Goal: Transaction & Acquisition: Purchase product/service

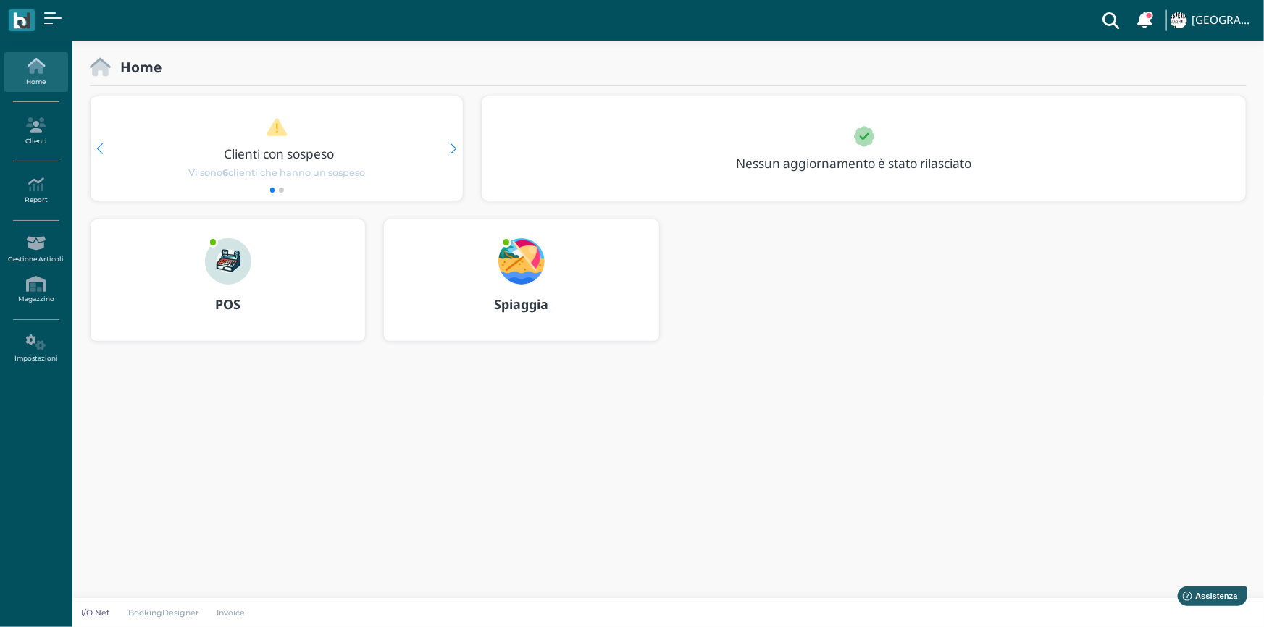
click at [235, 303] on b "POS" at bounding box center [227, 303] width 25 height 17
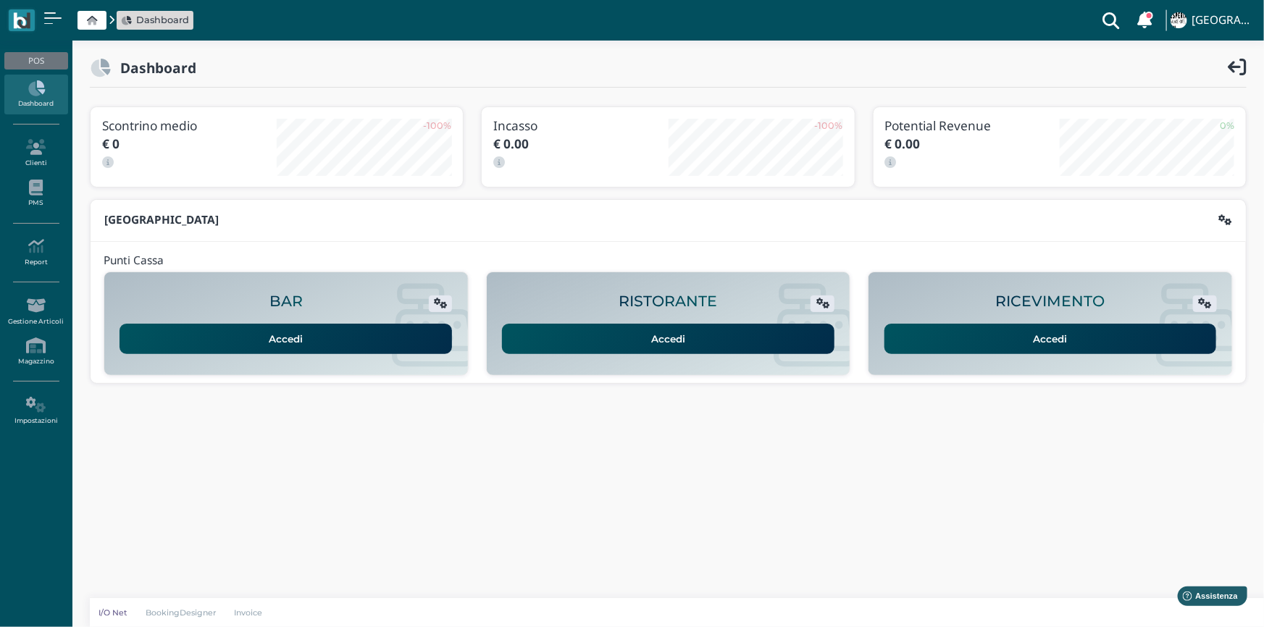
click at [1055, 335] on link "Accedi" at bounding box center [1050, 339] width 332 height 30
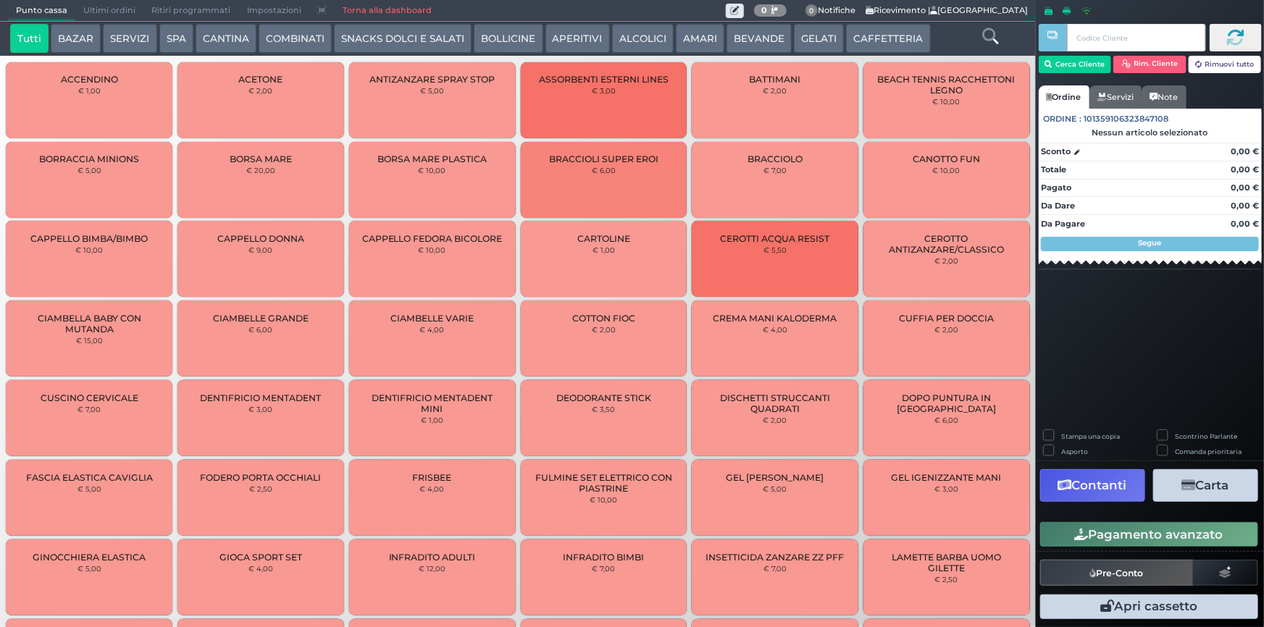
click at [750, 41] on button "BEVANDE" at bounding box center [758, 38] width 65 height 29
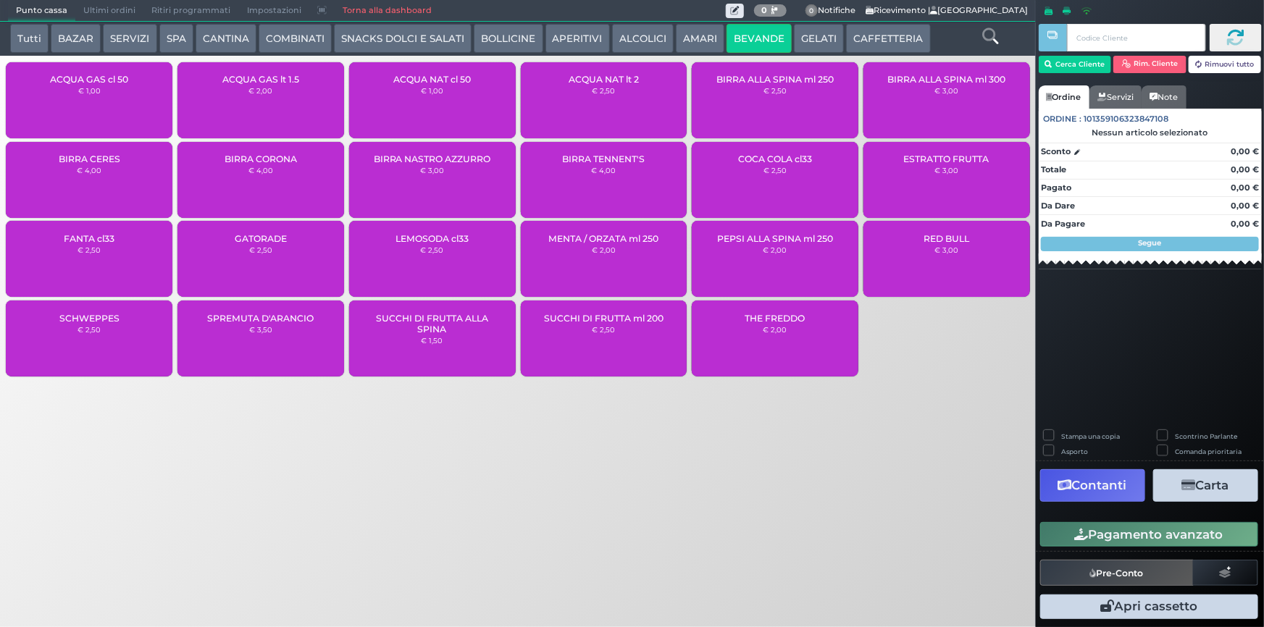
click at [605, 113] on div "ACQUA NAT lt 2 € 2,50" at bounding box center [604, 100] width 167 height 76
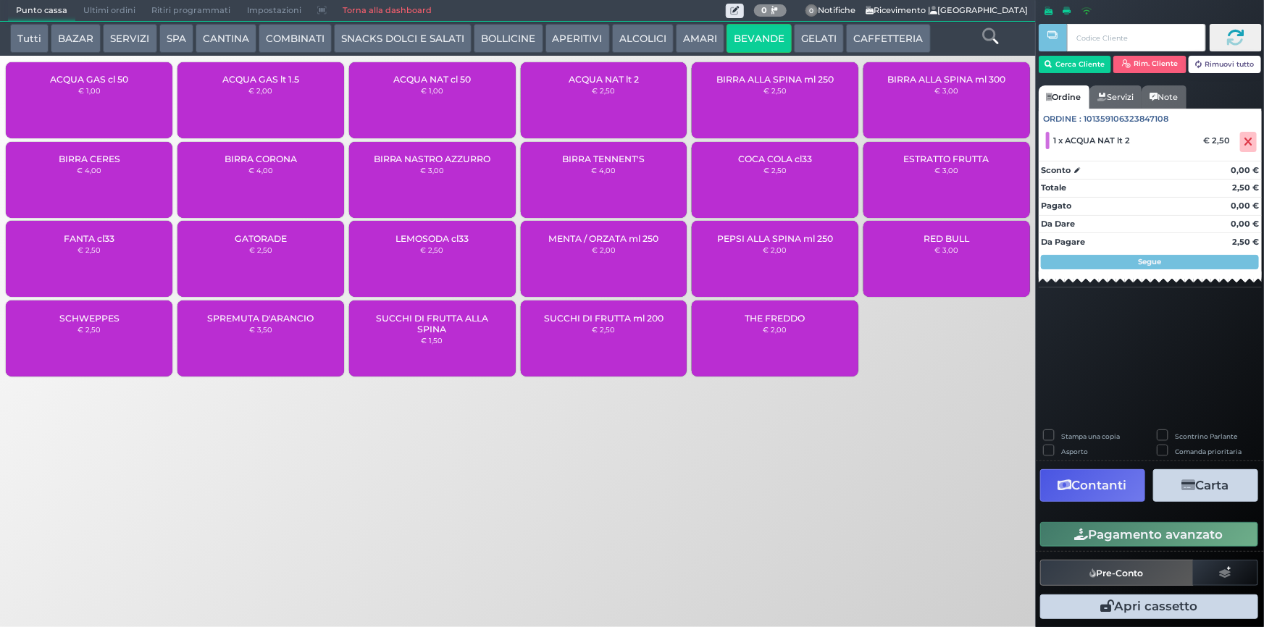
click at [267, 98] on div "ACQUA GAS lt 1.5 € 2,00" at bounding box center [260, 100] width 167 height 76
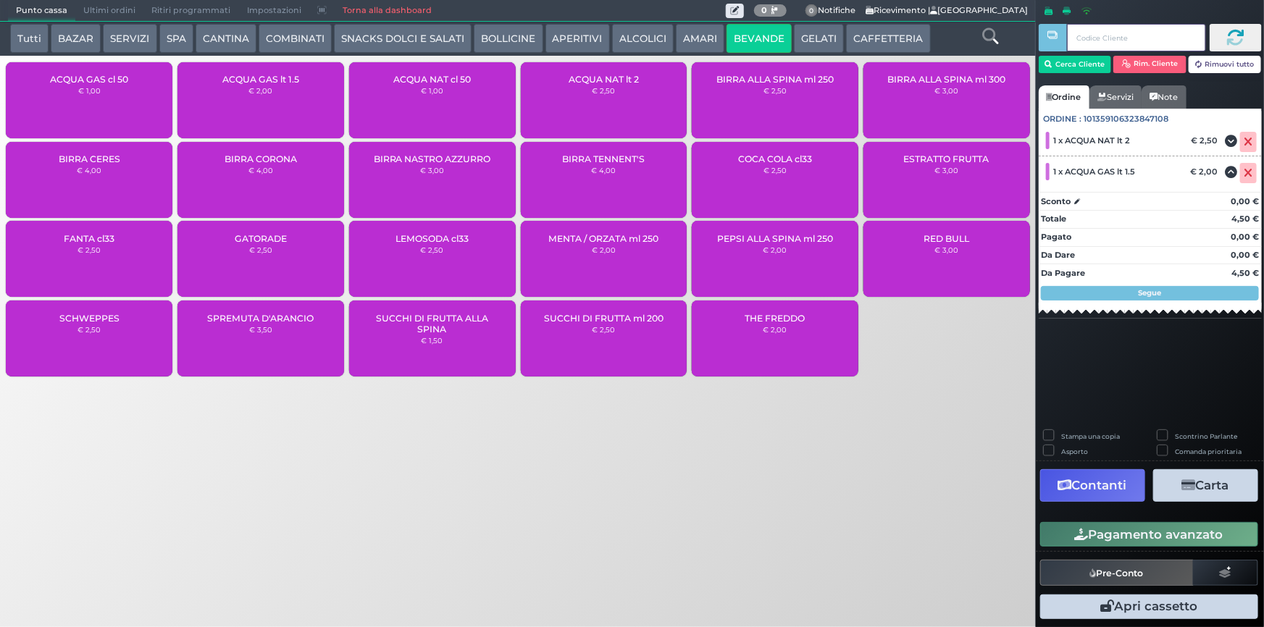
click at [1094, 42] on input "text" at bounding box center [1136, 38] width 138 height 28
type input "315"
click at [1242, 43] on icon at bounding box center [1235, 38] width 18 height 18
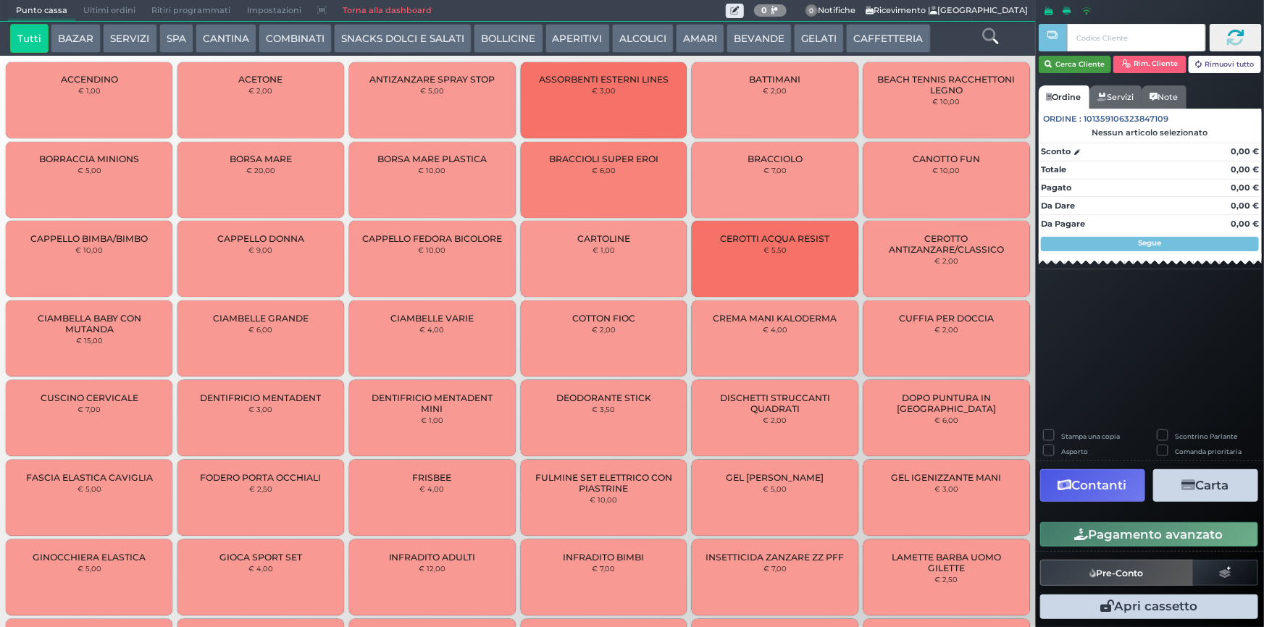
click at [1072, 64] on button "Cerca Cliente" at bounding box center [1075, 64] width 73 height 17
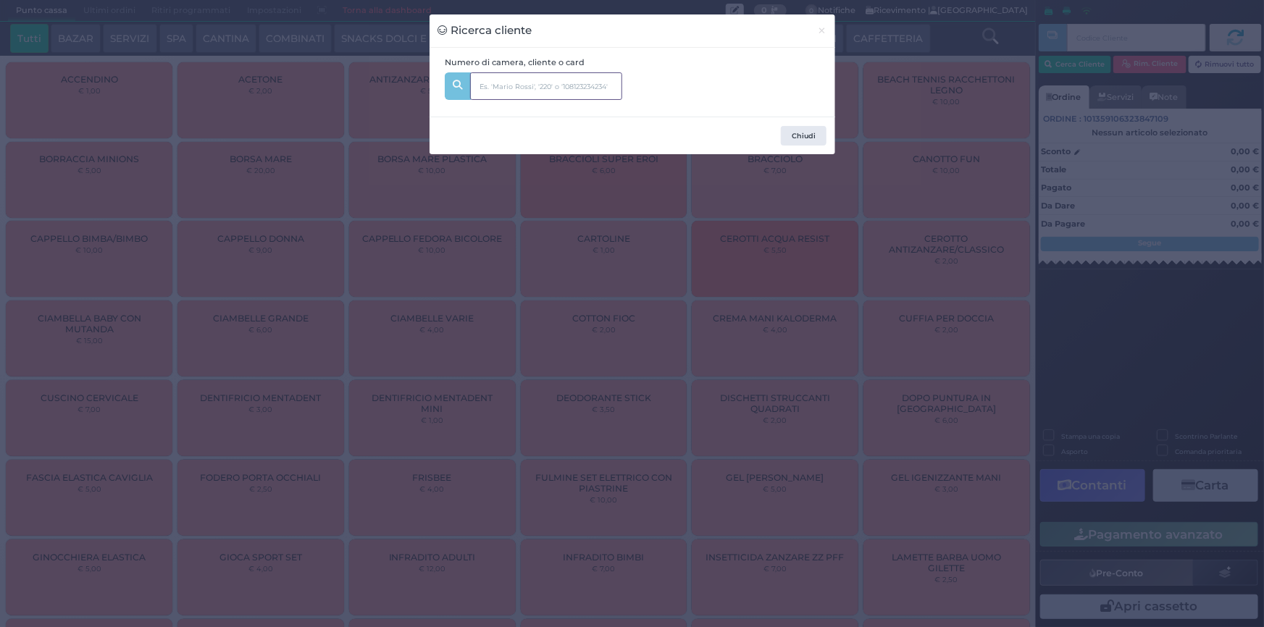
click at [535, 87] on input "text" at bounding box center [546, 86] width 152 height 28
type input "pastorelli"
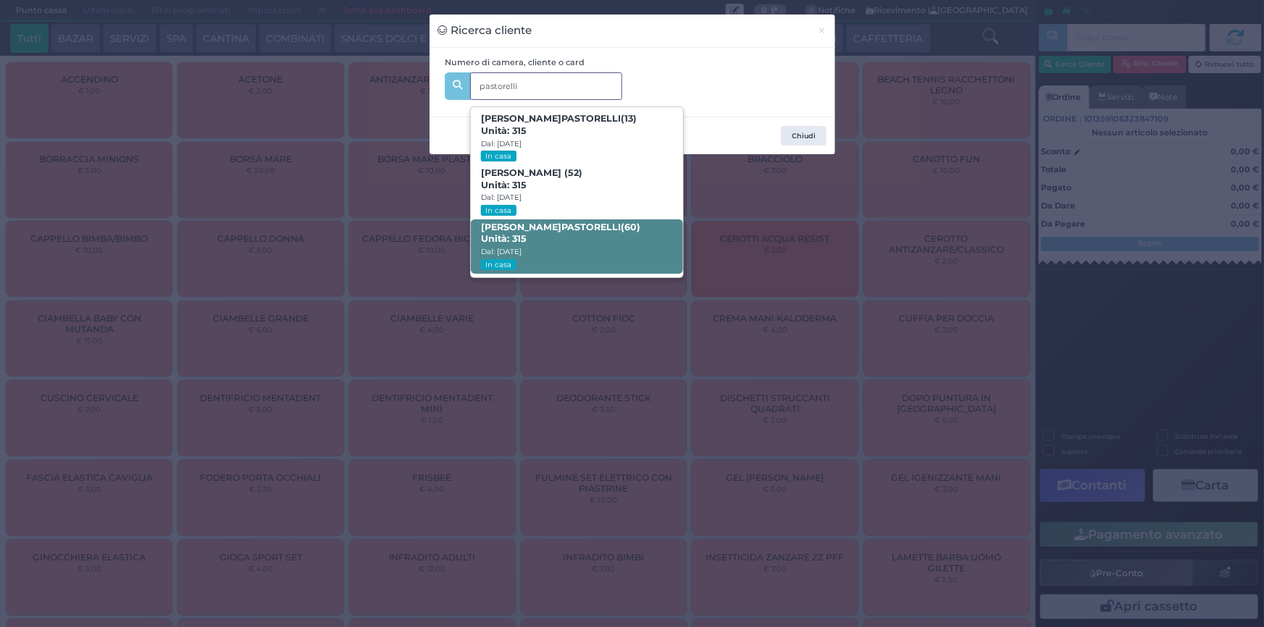
click at [561, 225] on strong "PASTORELLI" at bounding box center [590, 227] width 59 height 11
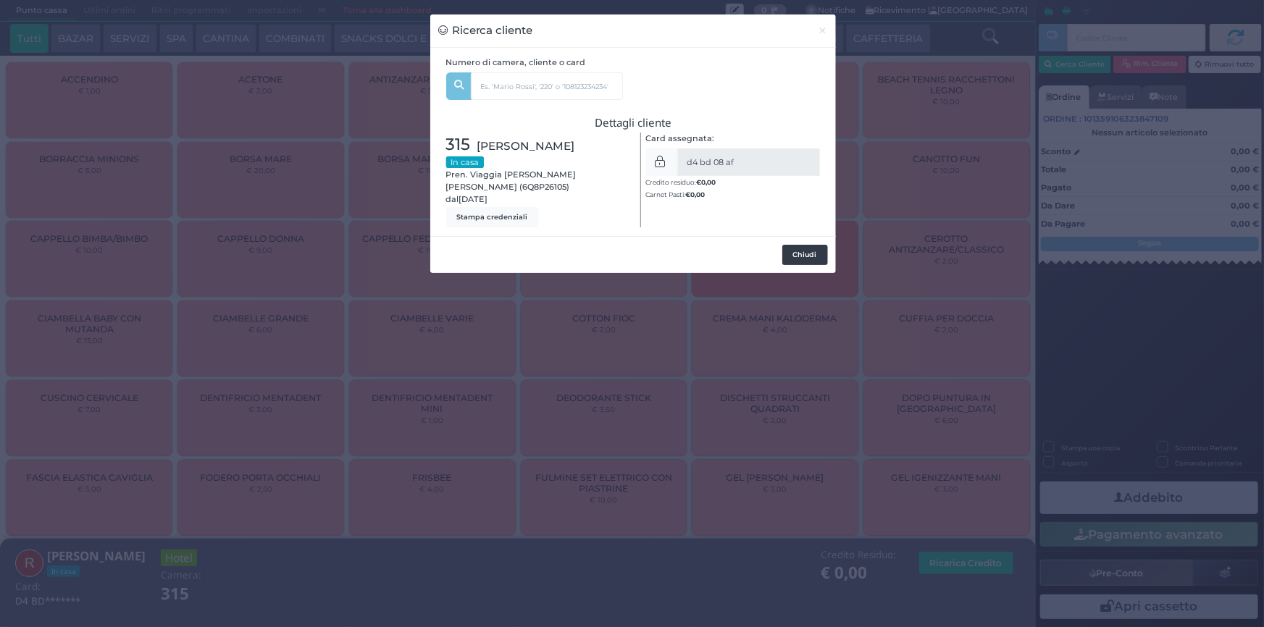
click at [795, 248] on button "Chiudi" at bounding box center [805, 255] width 46 height 20
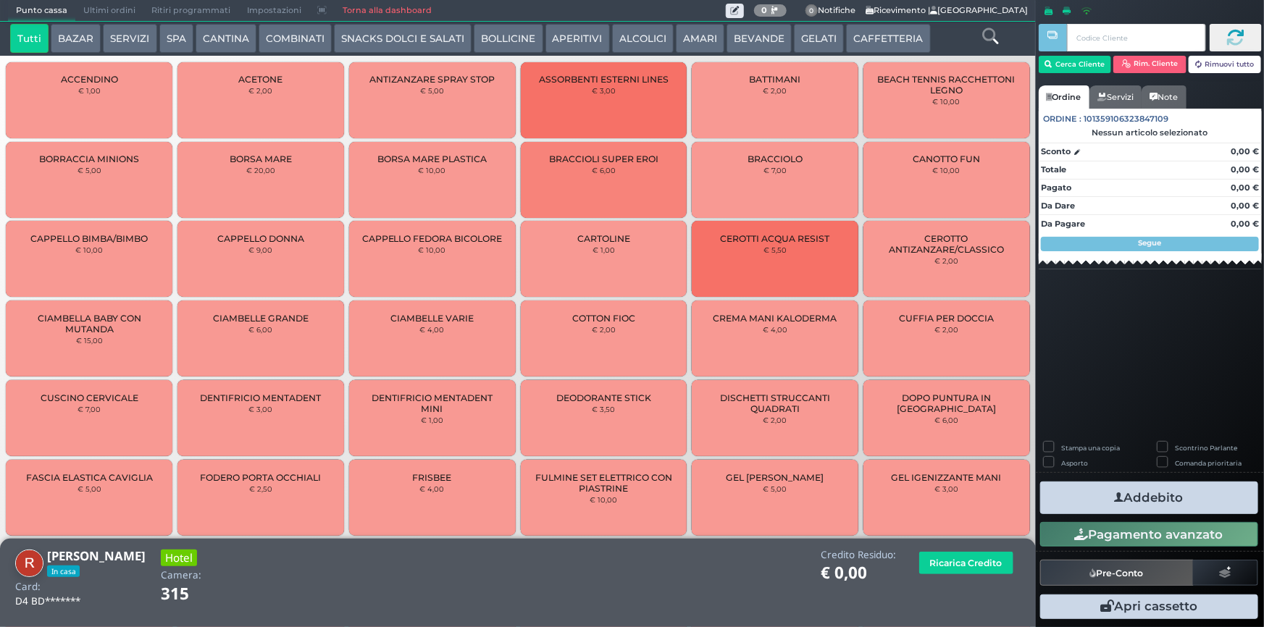
click at [1160, 500] on button "Addebito" at bounding box center [1149, 498] width 218 height 33
click at [760, 37] on button "BEVANDE" at bounding box center [758, 38] width 65 height 29
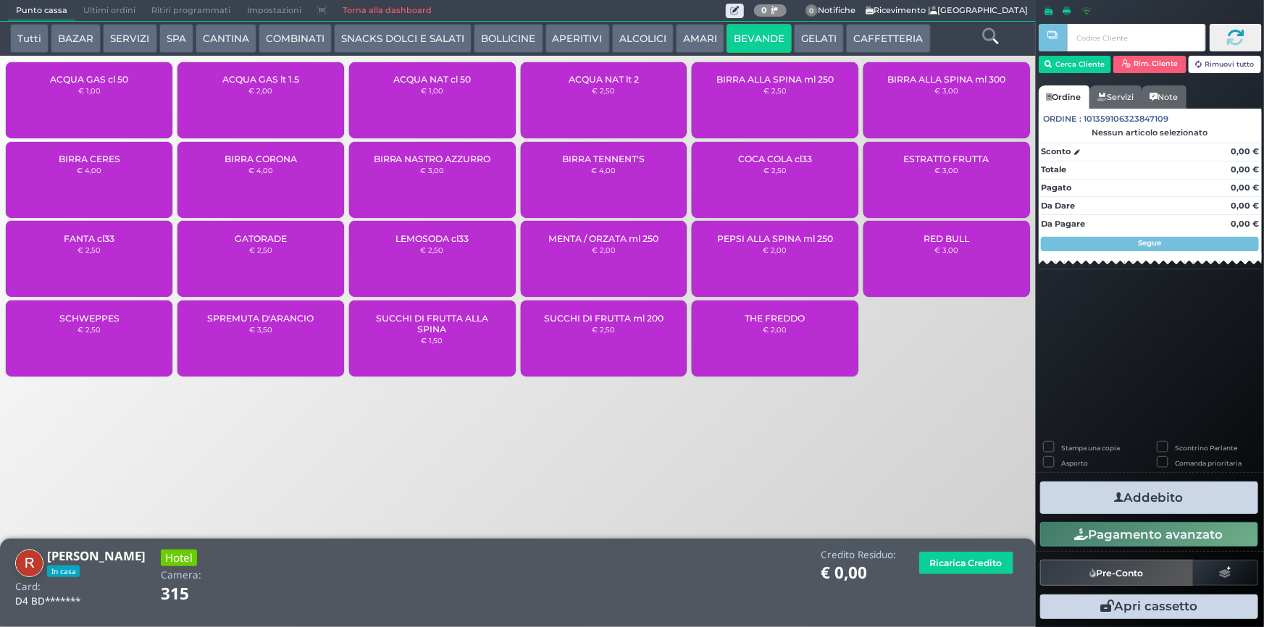
click at [572, 94] on div "ACQUA NAT lt 2 € 2,50" at bounding box center [604, 100] width 167 height 76
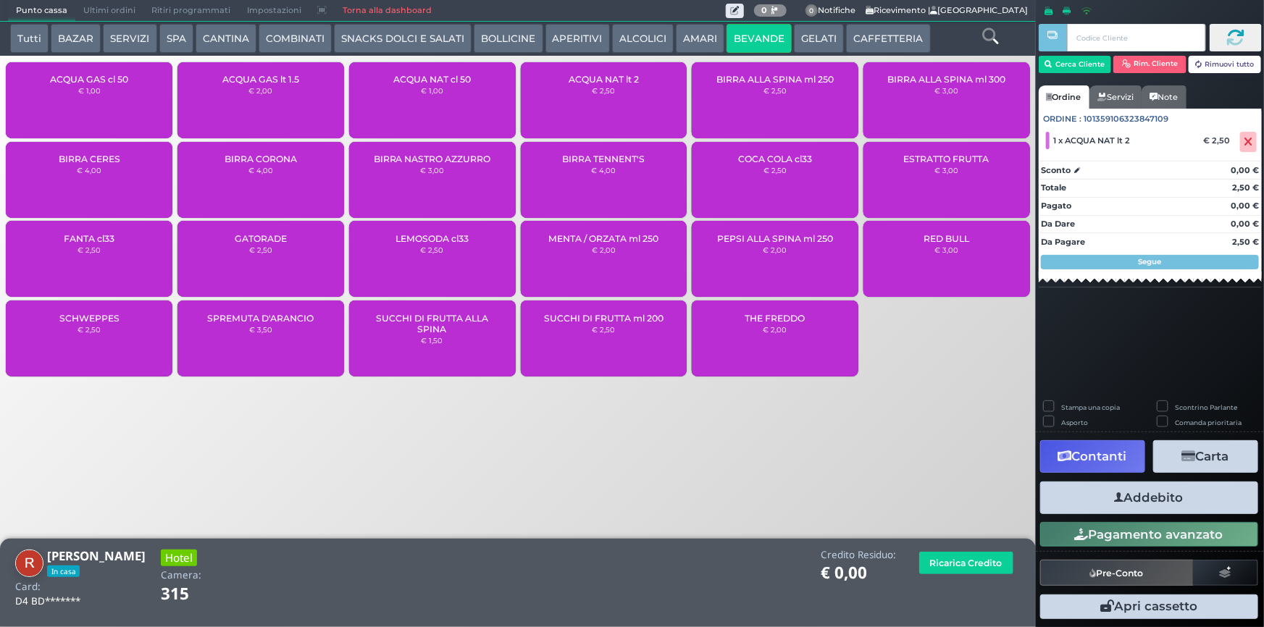
click at [328, 106] on div "ACQUA GAS lt 1.5 € 2,00" at bounding box center [260, 100] width 167 height 76
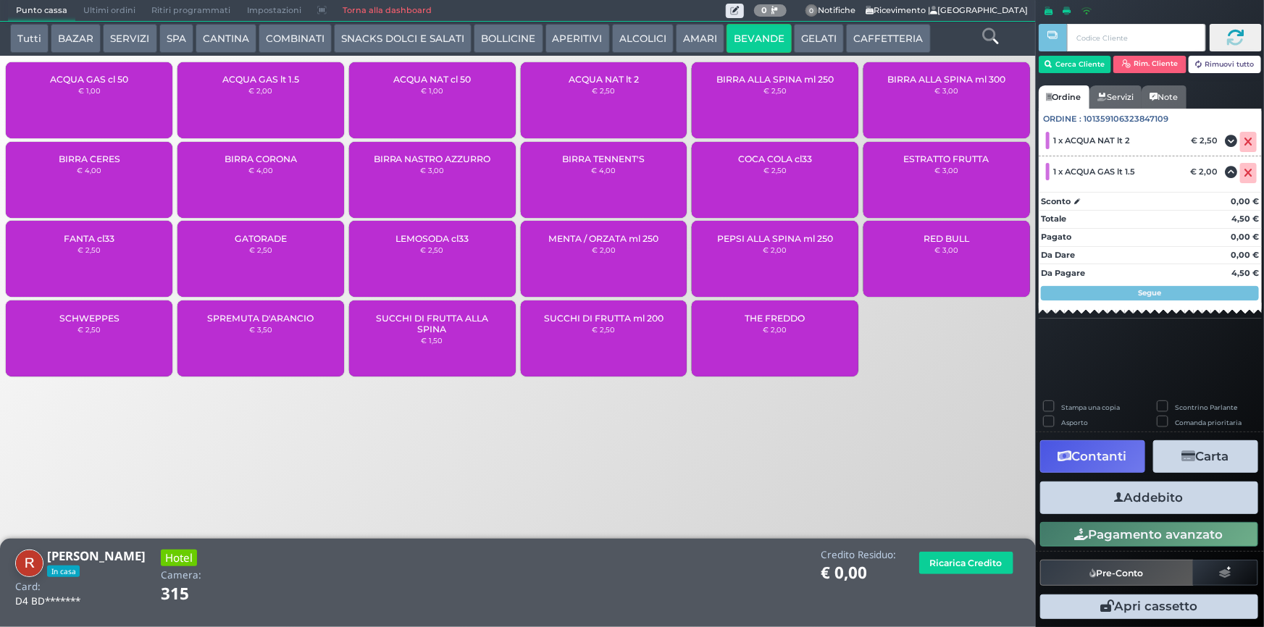
click at [1149, 496] on button "Addebito" at bounding box center [1149, 498] width 218 height 33
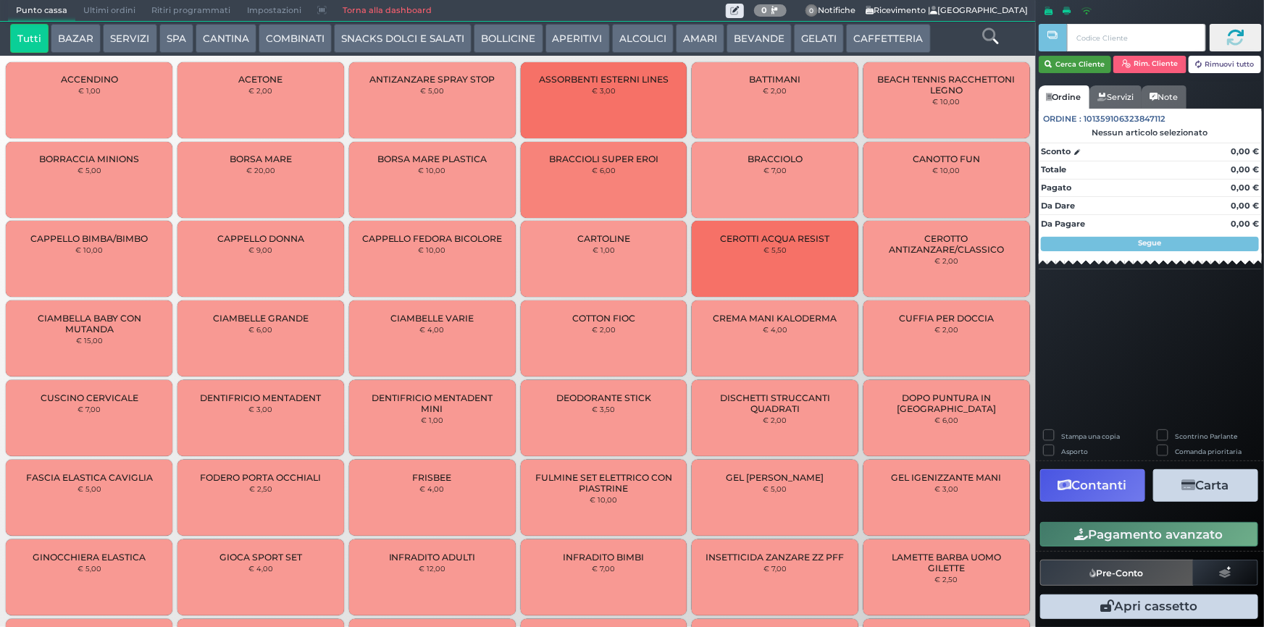
click at [1070, 63] on button "Cerca Cliente" at bounding box center [1075, 64] width 73 height 17
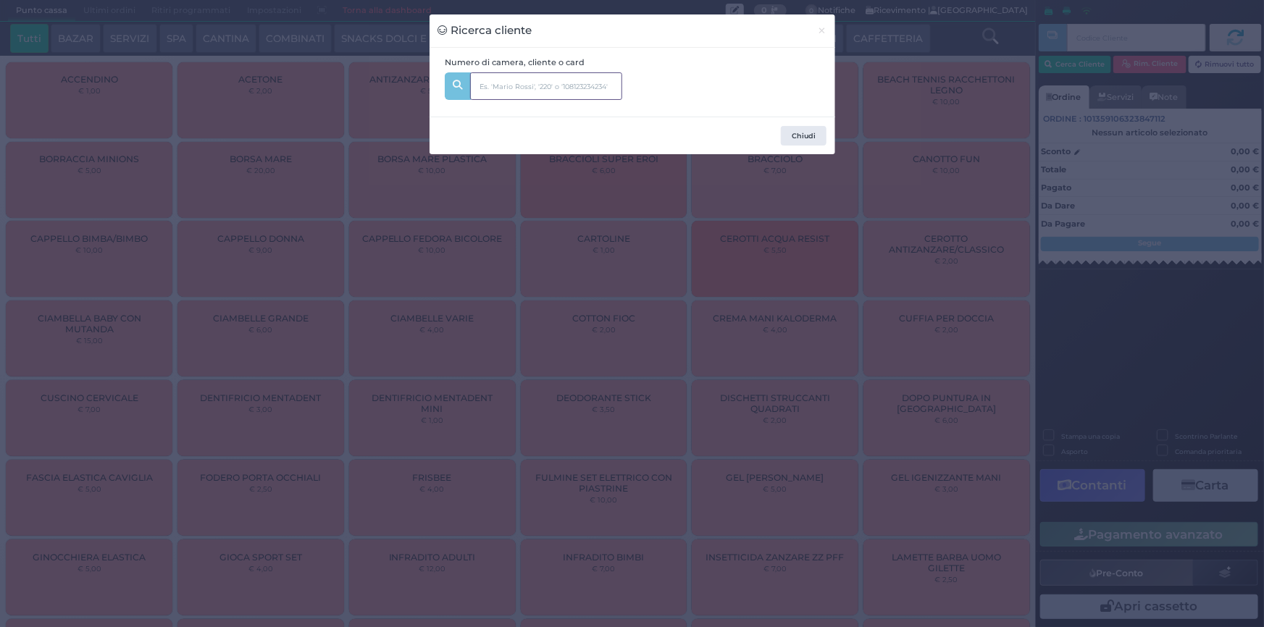
click at [544, 91] on input "text" at bounding box center [546, 86] width 152 height 28
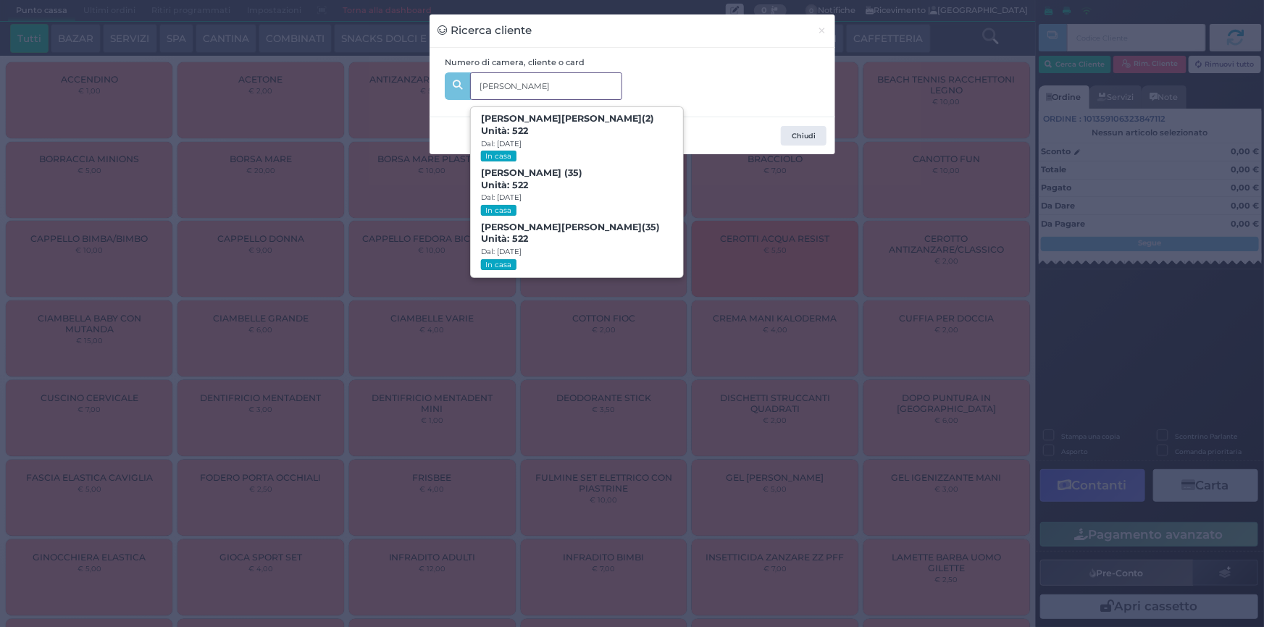
click at [492, 91] on input "marseglia" at bounding box center [546, 86] width 152 height 28
click at [548, 80] on input "marseglia" at bounding box center [546, 86] width 152 height 28
type input "m"
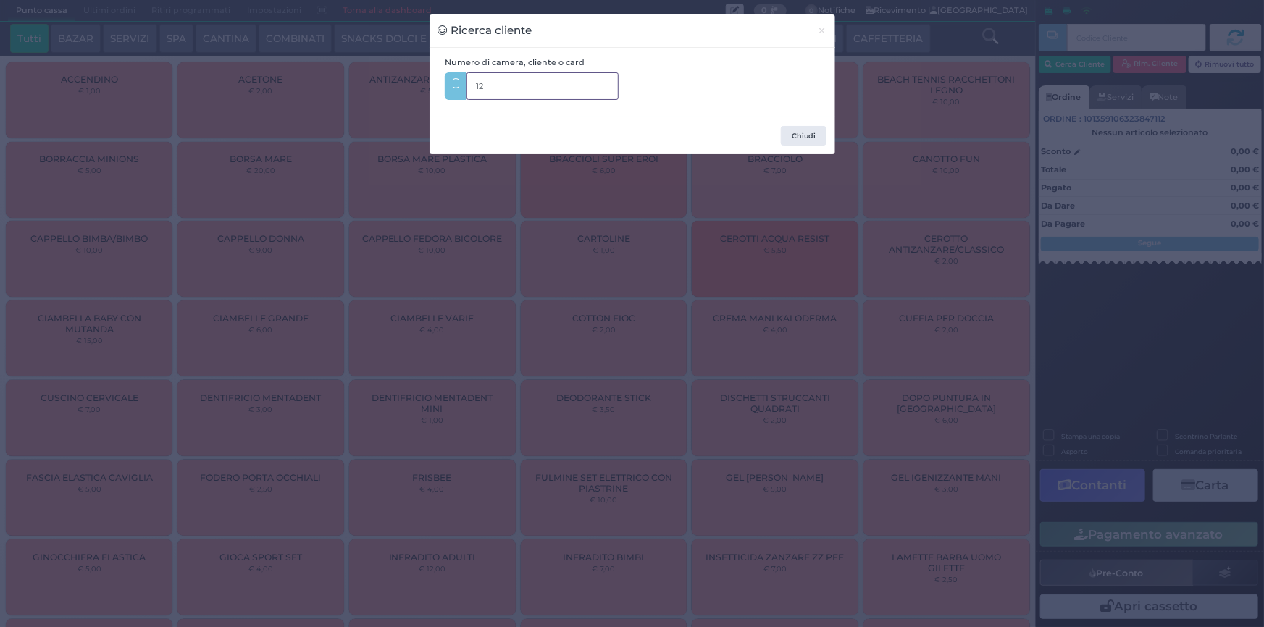
type input "1"
click at [535, 93] on input "text" at bounding box center [546, 86] width 152 height 28
click at [792, 130] on button "Chiudi" at bounding box center [804, 136] width 46 height 20
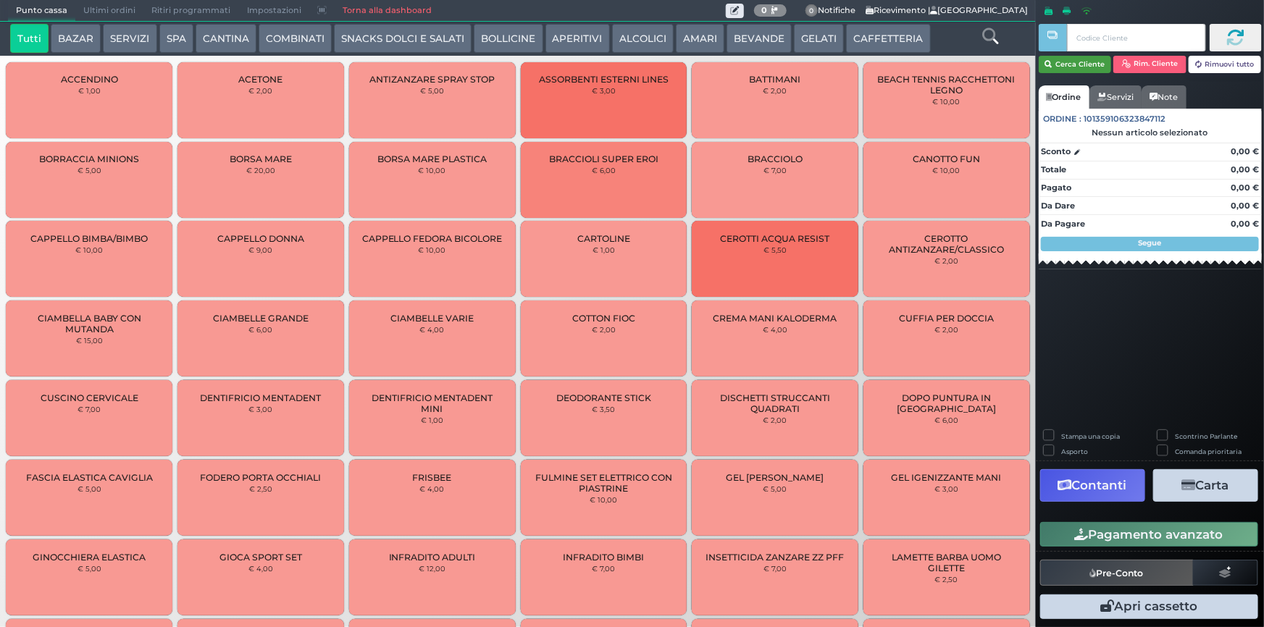
click at [1072, 61] on button "Cerca Cliente" at bounding box center [1075, 64] width 73 height 17
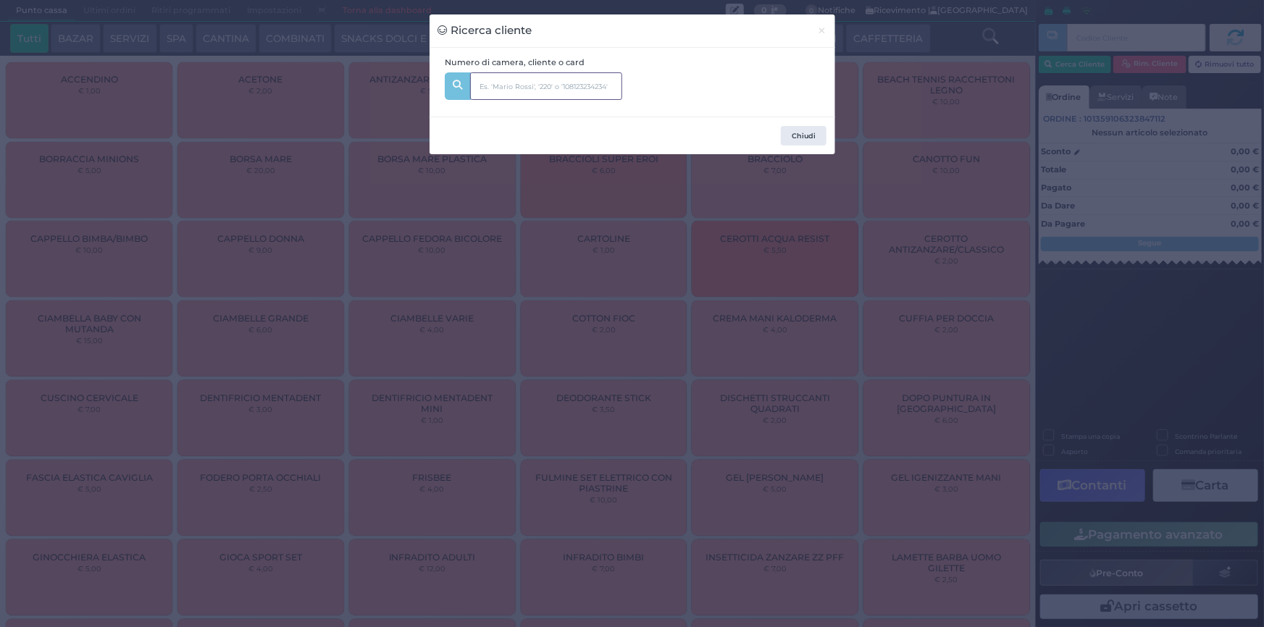
click at [588, 90] on input "text" at bounding box center [546, 86] width 152 height 28
type input "marco marseglia"
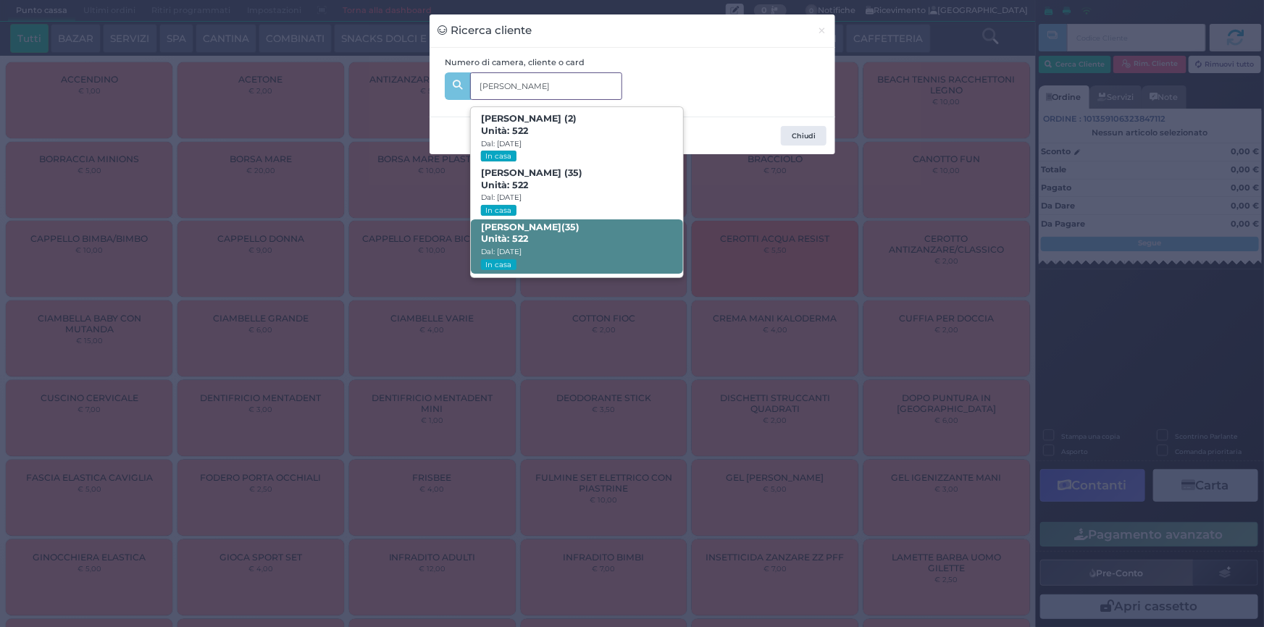
click at [561, 224] on b "Marco Marseglia (35) Unità: 522" at bounding box center [530, 233] width 98 height 23
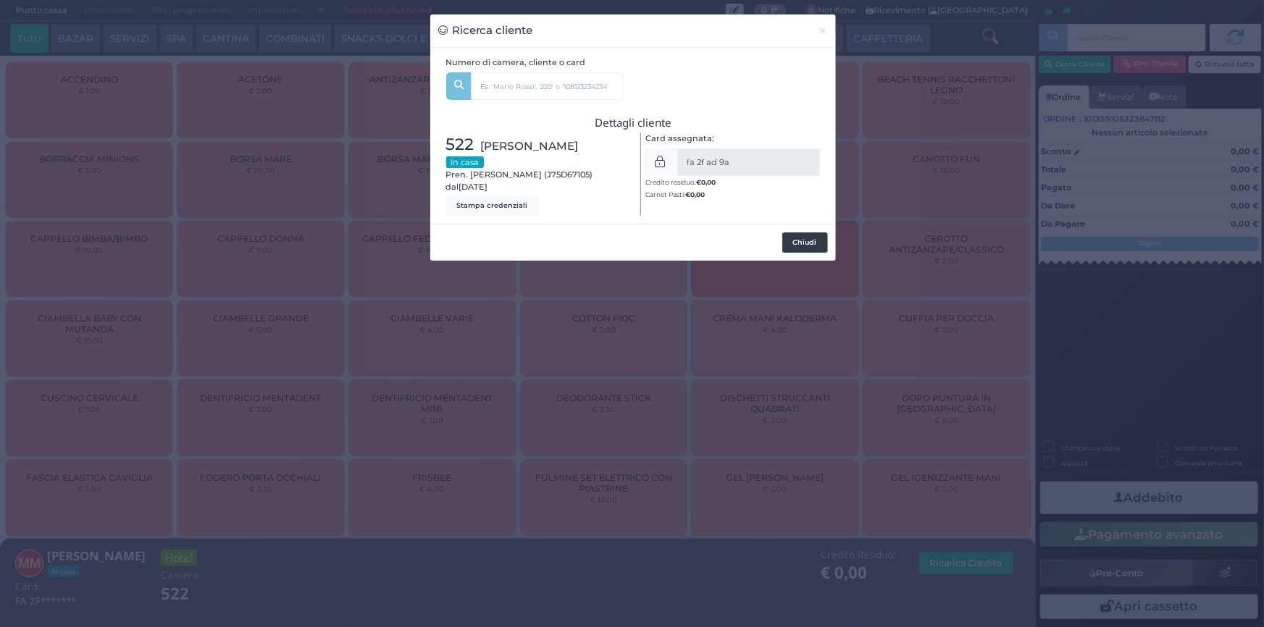
click at [797, 235] on button "Chiudi" at bounding box center [805, 242] width 46 height 20
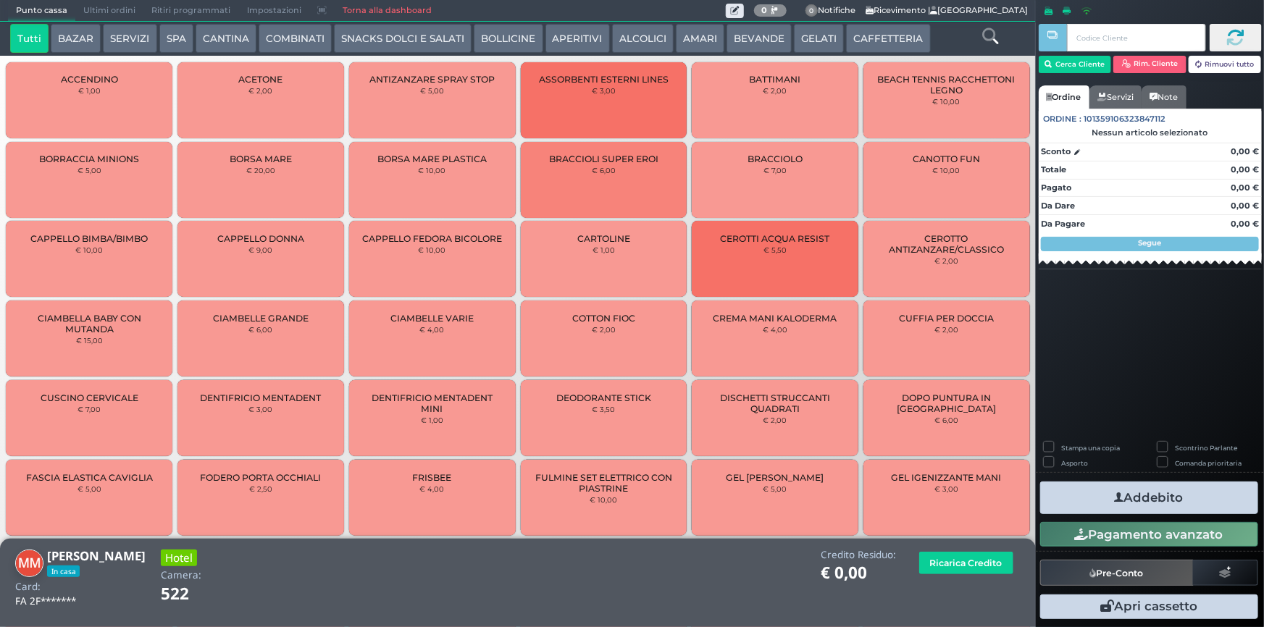
click at [755, 40] on button "BEVANDE" at bounding box center [758, 38] width 65 height 29
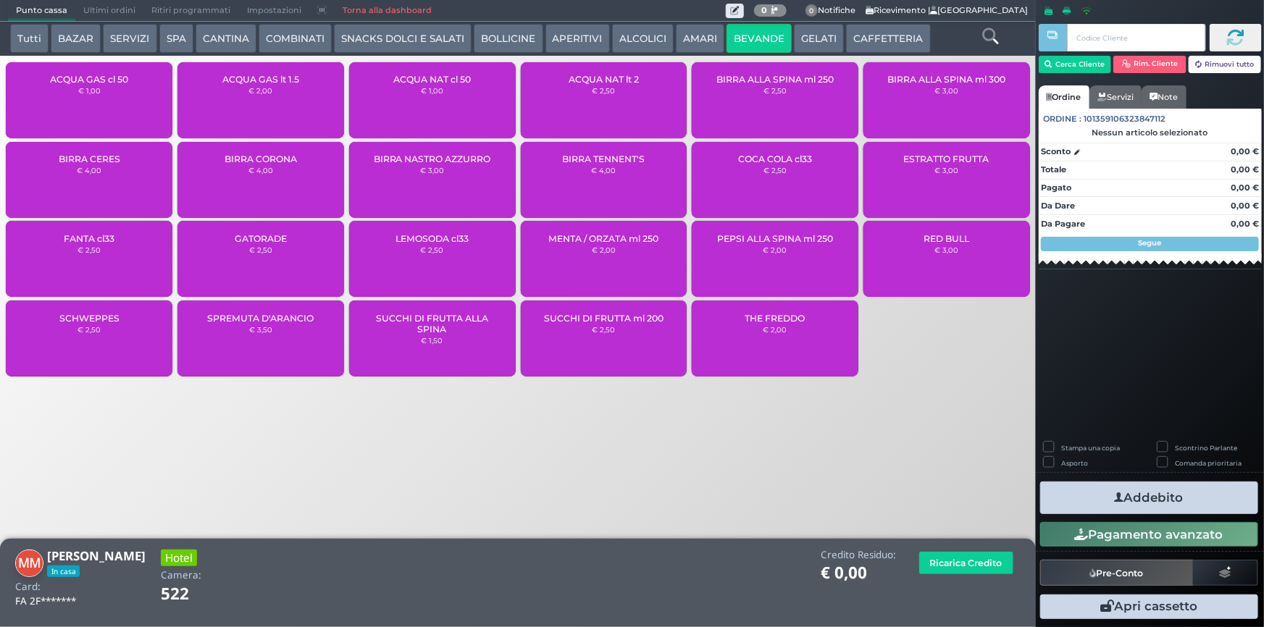
click at [583, 104] on div "ACQUA NAT lt 2 € 2,50" at bounding box center [604, 100] width 167 height 76
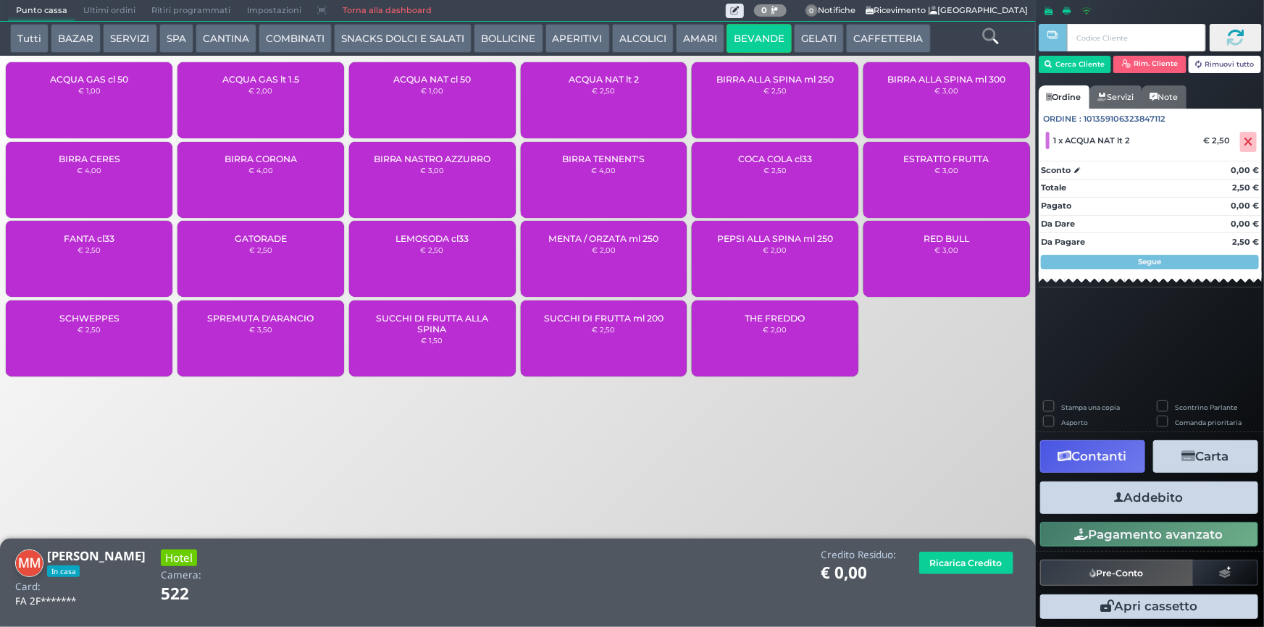
click at [1142, 496] on button "Addebito" at bounding box center [1149, 498] width 218 height 33
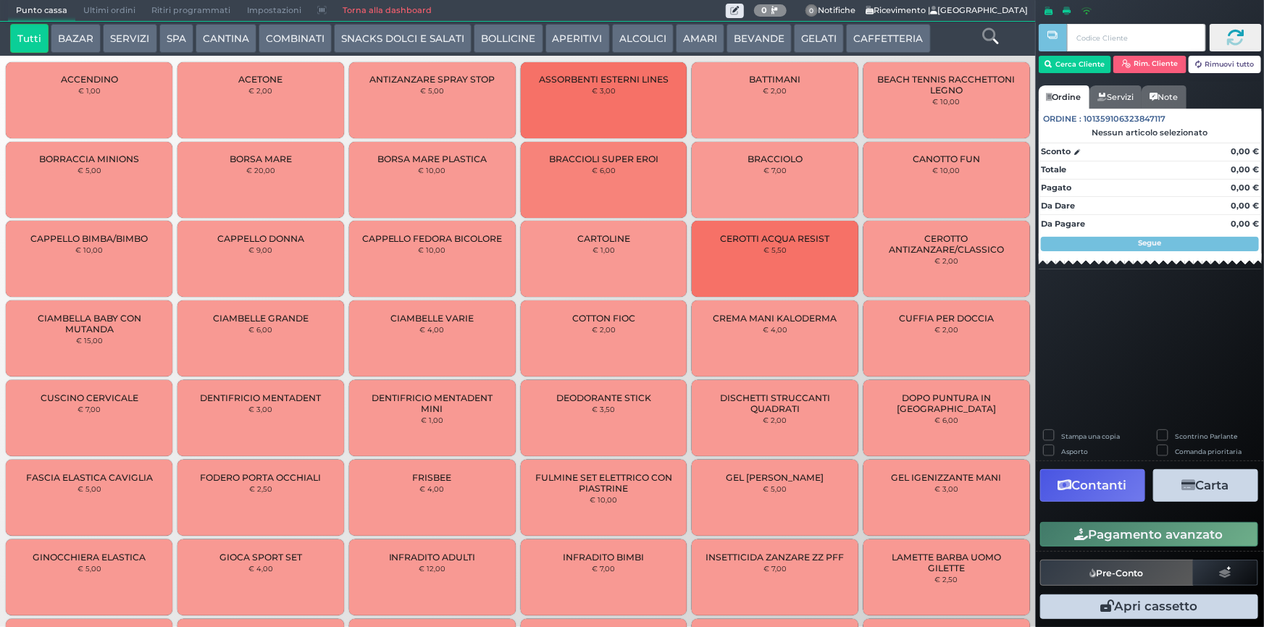
click at [751, 39] on button "BEVANDE" at bounding box center [758, 38] width 65 height 29
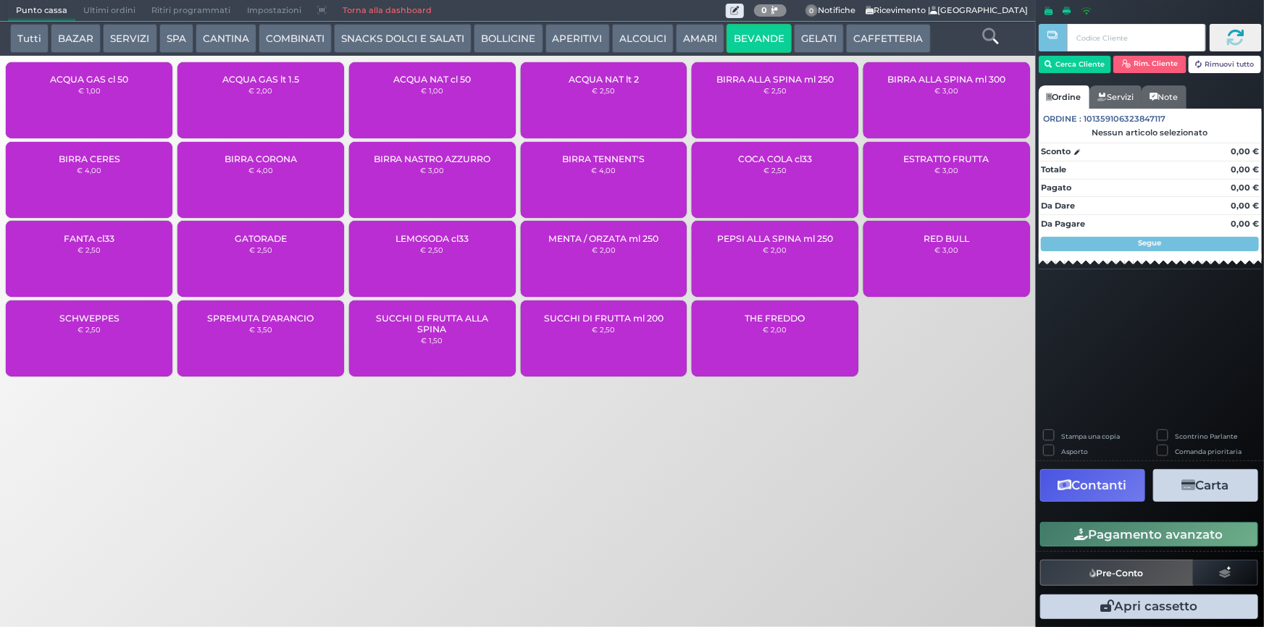
click at [573, 105] on div "ACQUA NAT lt 2 € 2,50" at bounding box center [604, 100] width 167 height 76
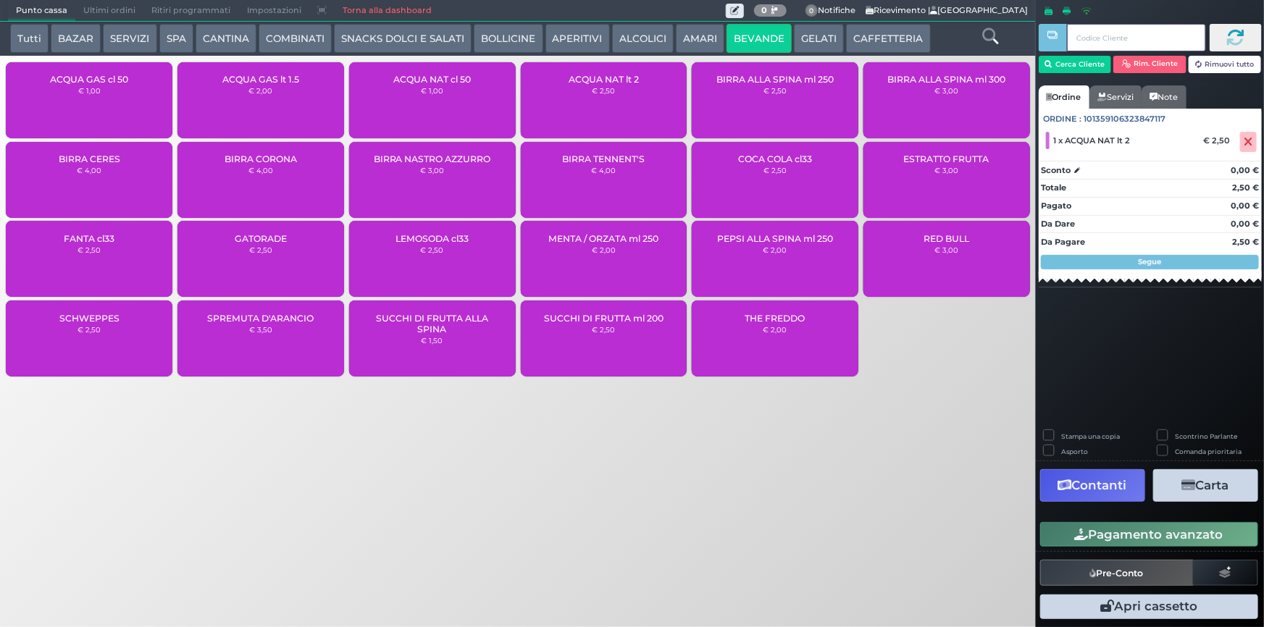
click at [1084, 38] on input "text" at bounding box center [1136, 38] width 138 height 28
type input ",,"
click at [1085, 62] on button "Cerca Cliente" at bounding box center [1075, 64] width 73 height 17
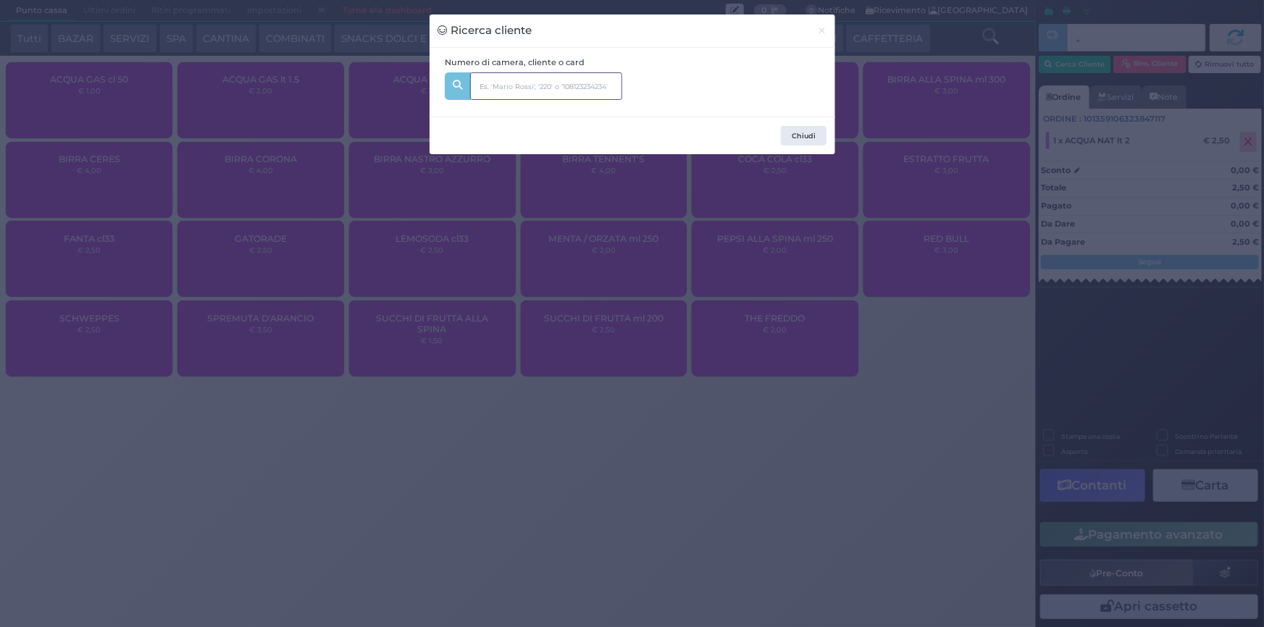
click at [561, 91] on input "text" at bounding box center [546, 86] width 152 height 28
type input "marseglia"
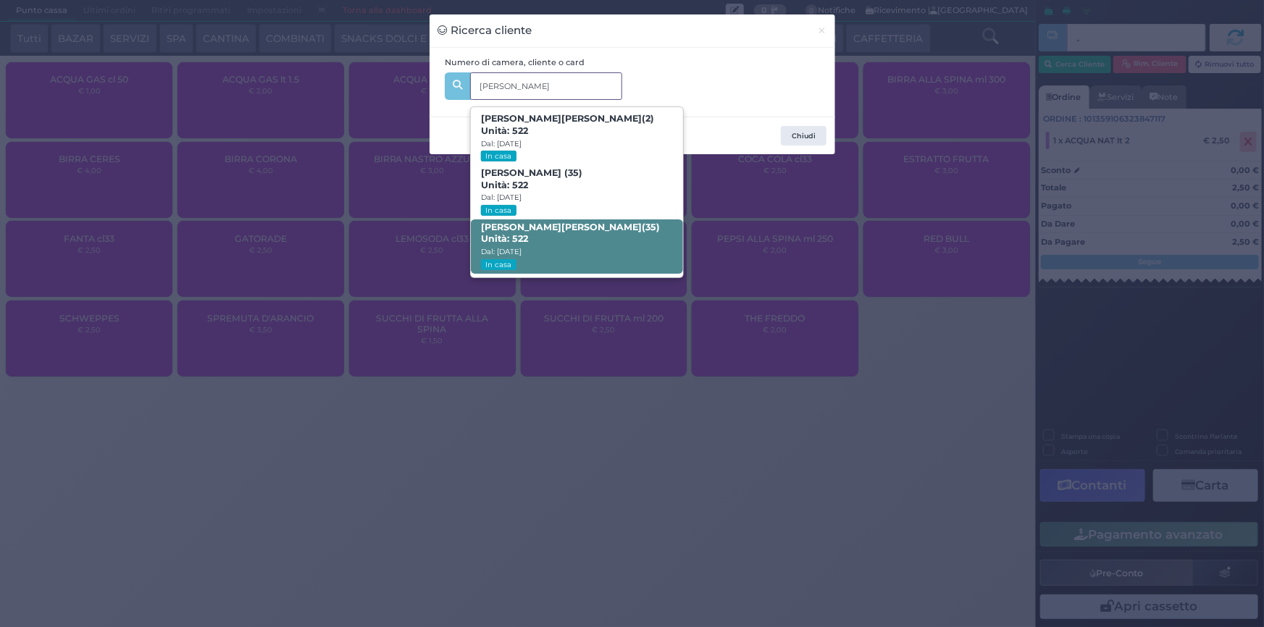
click at [561, 230] on strong "Marseglia" at bounding box center [601, 227] width 80 height 11
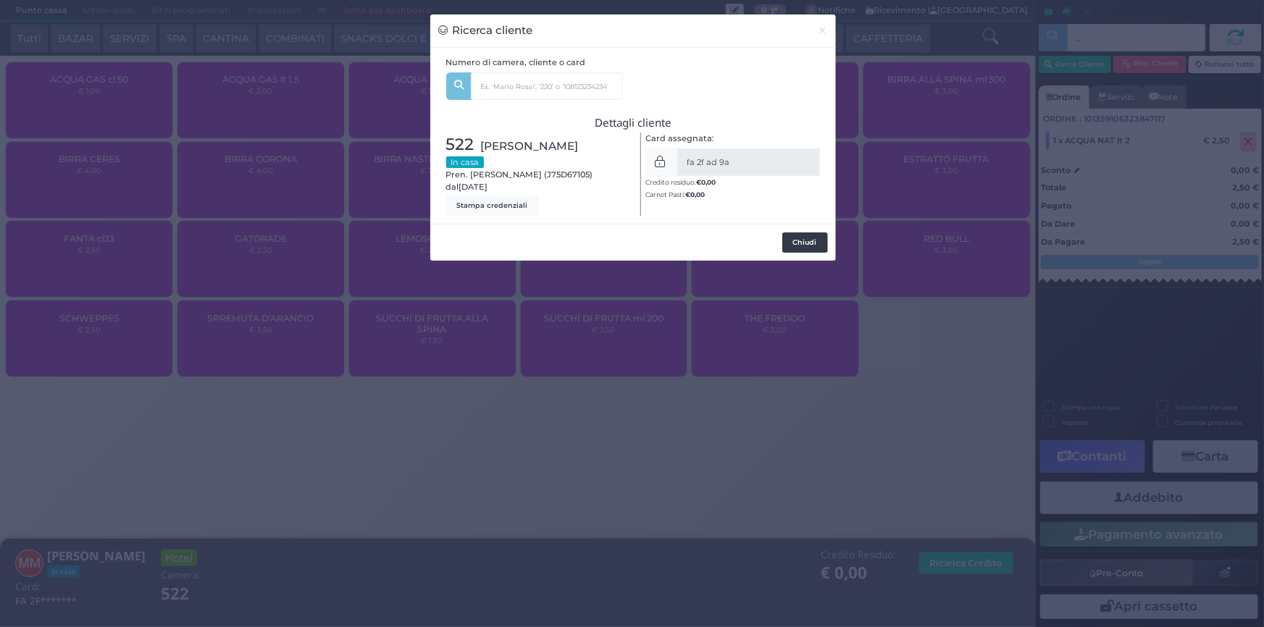
click at [804, 239] on button "Chiudi" at bounding box center [805, 242] width 46 height 20
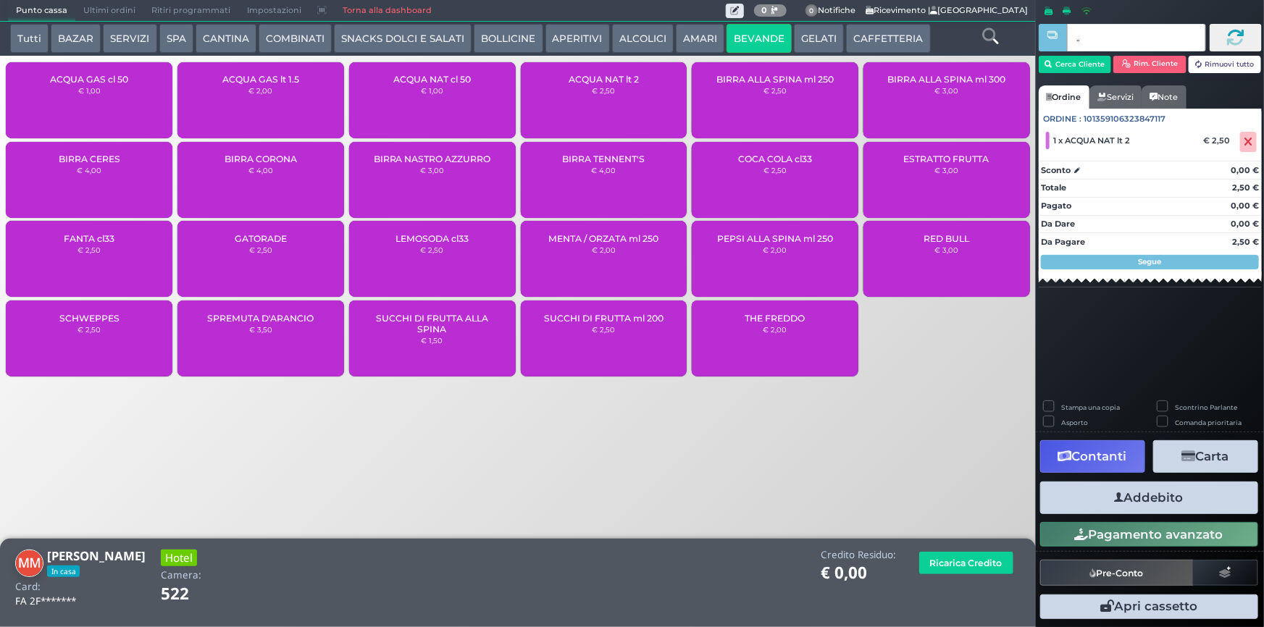
click at [1154, 500] on button "Addebito" at bounding box center [1149, 498] width 218 height 33
